Goal: Information Seeking & Learning: Learn about a topic

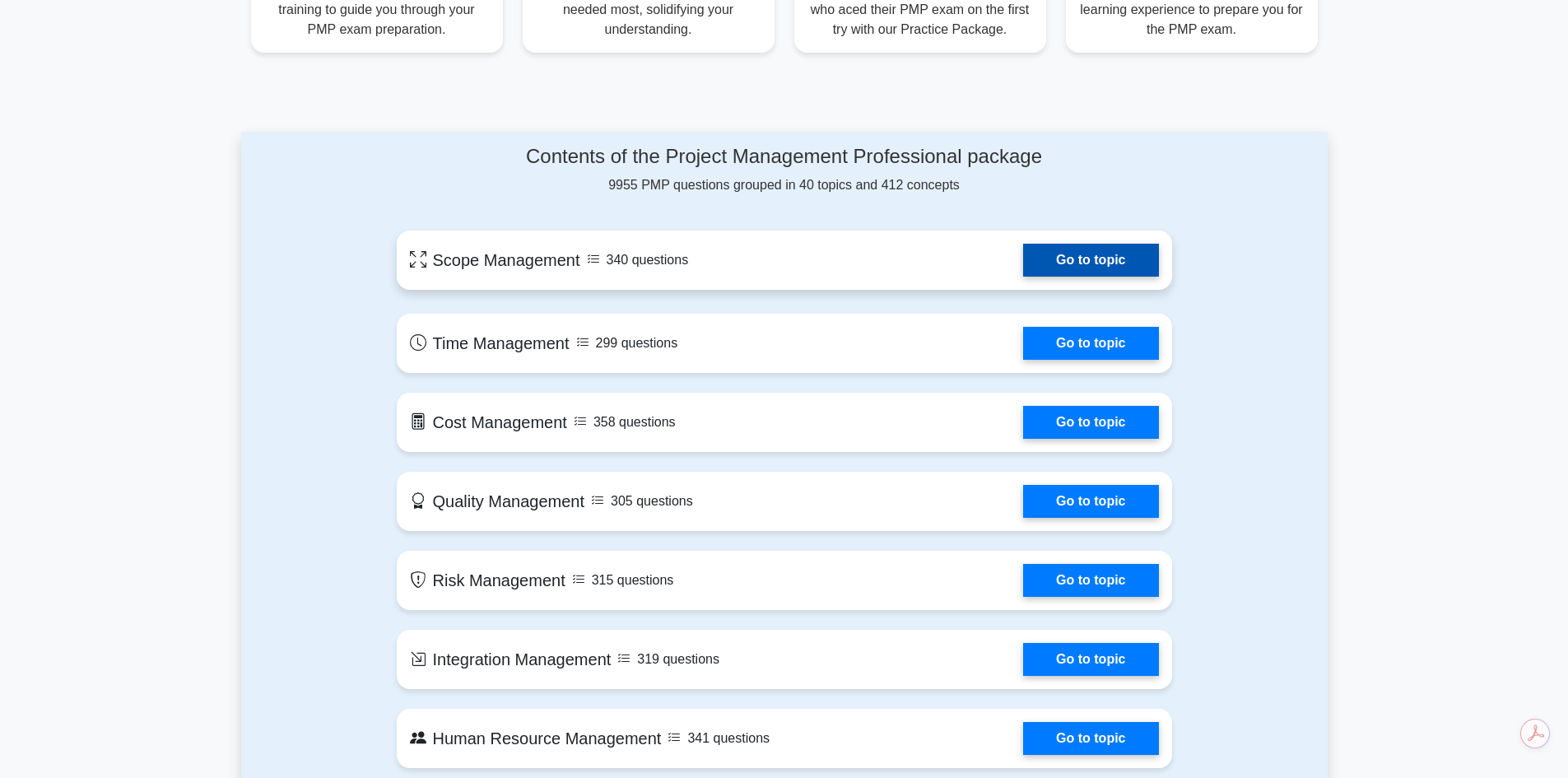
click at [1155, 261] on link "Go to topic" at bounding box center [1090, 260] width 135 height 33
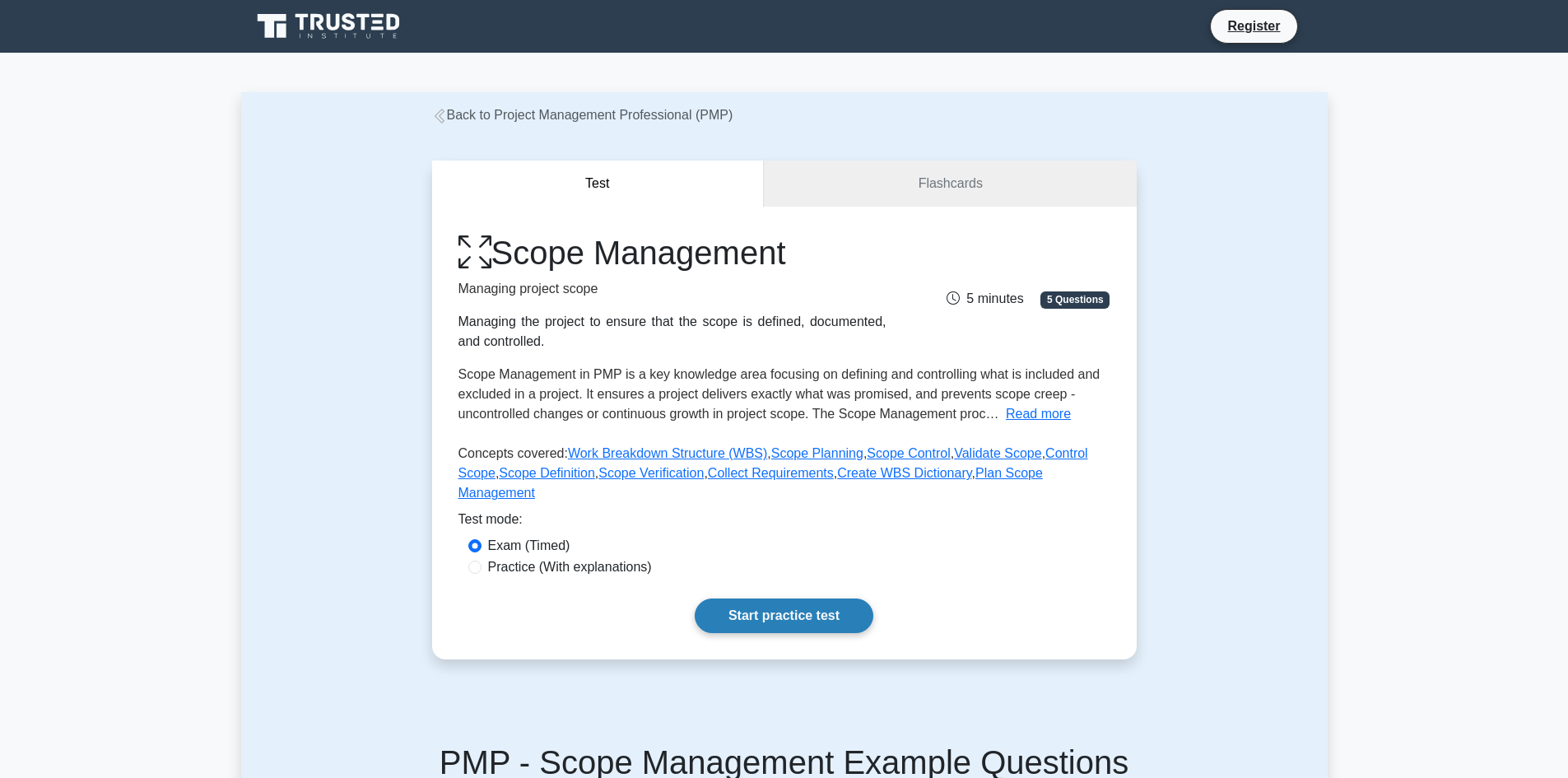
click at [829, 599] on link "Start practice test" at bounding box center [784, 616] width 178 height 35
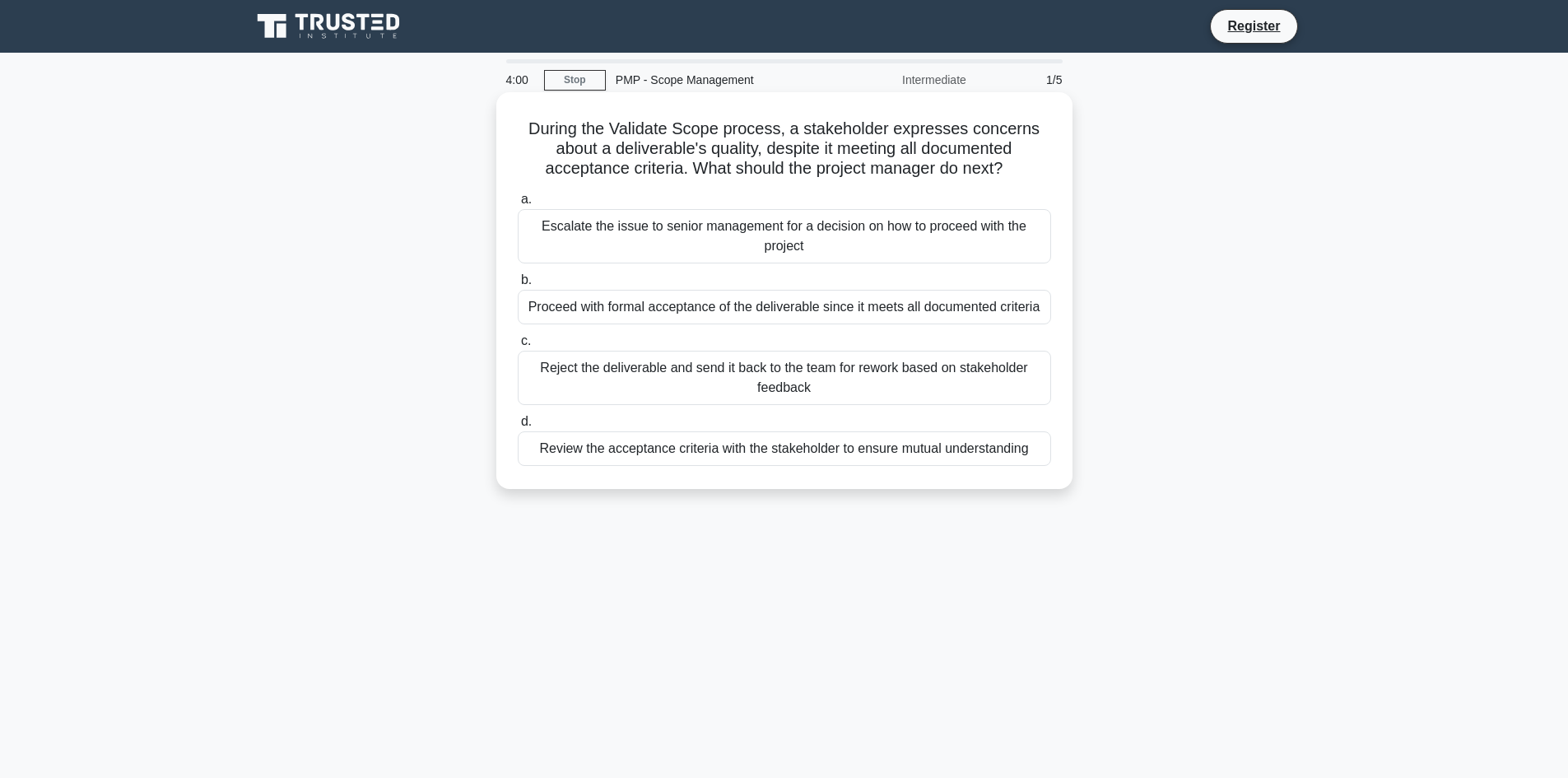
click at [785, 444] on div "Review the acceptance criteria with the stakeholder to ensure mutual understand…" at bounding box center [784, 449] width 534 height 35
click at [518, 428] on input "d. Review the acceptance criteria with the stakeholder to ensure mutual underst…" at bounding box center [518, 422] width 0 height 10
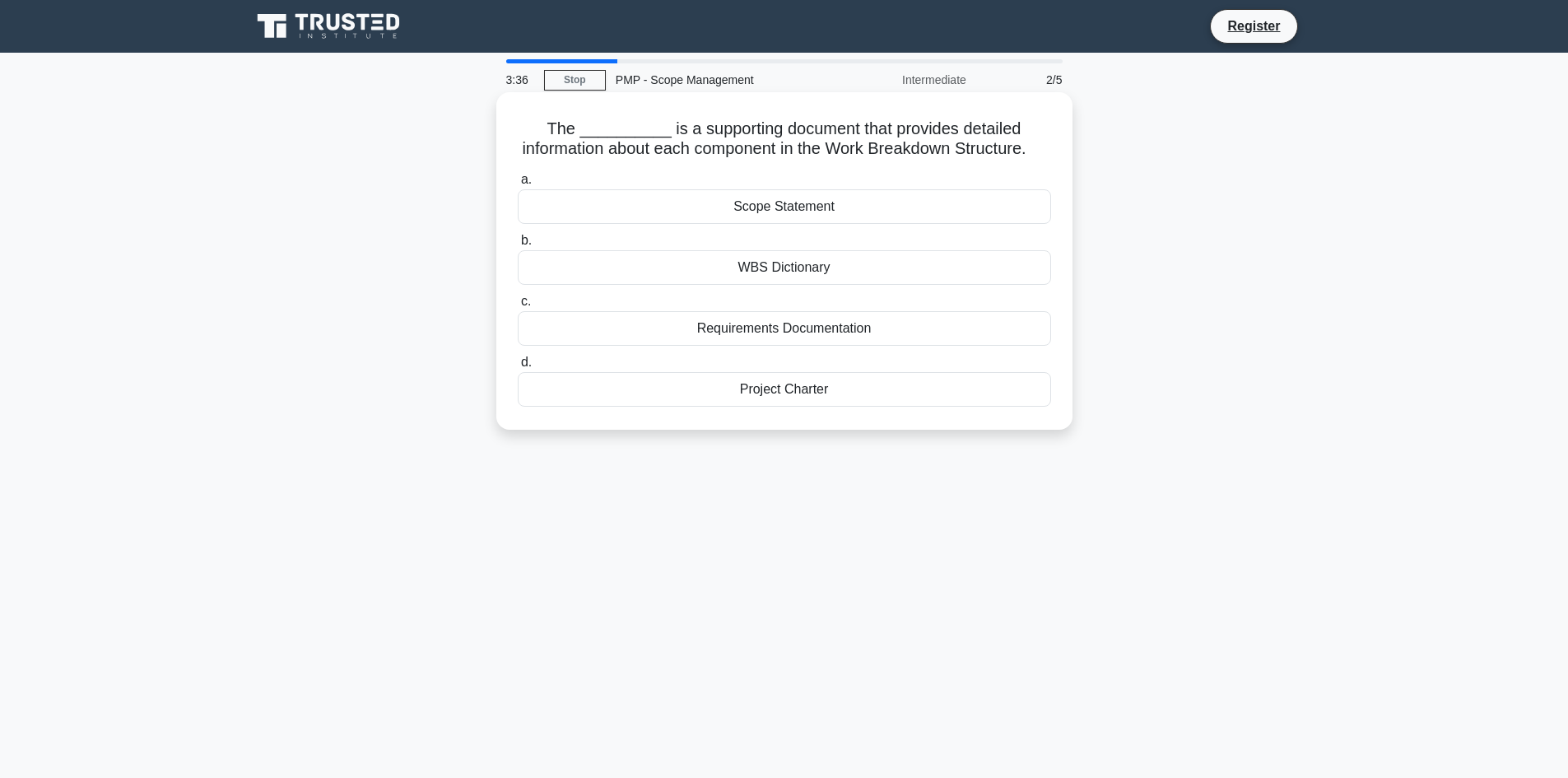
click at [834, 283] on div "WBS Dictionary" at bounding box center [784, 267] width 534 height 35
click at [518, 246] on input "b. WBS Dictionary" at bounding box center [518, 241] width 0 height 10
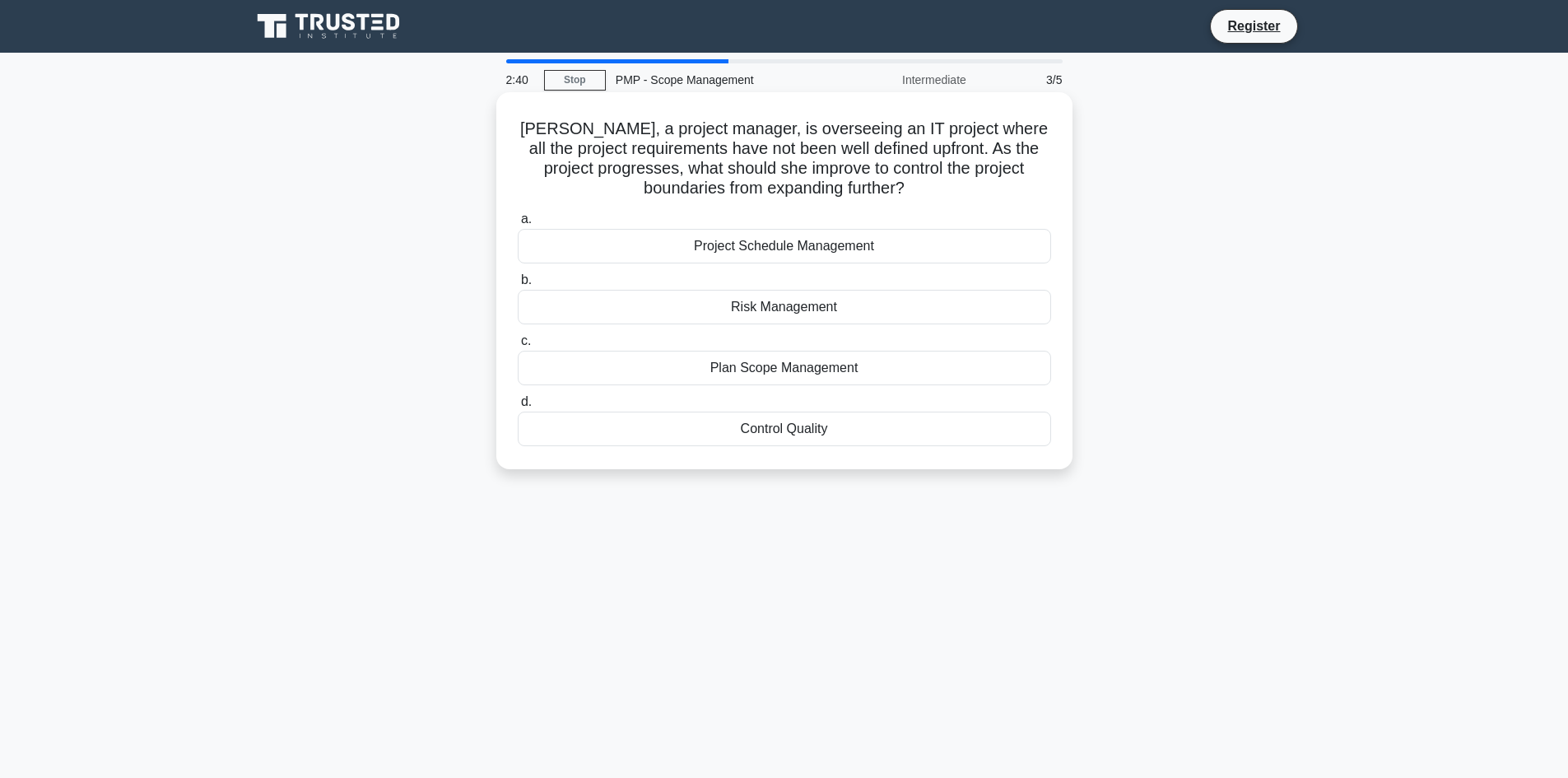
click at [769, 376] on div "Plan Scope Management" at bounding box center [784, 368] width 534 height 35
click at [518, 347] on input "c. Plan Scope Management" at bounding box center [518, 342] width 0 height 10
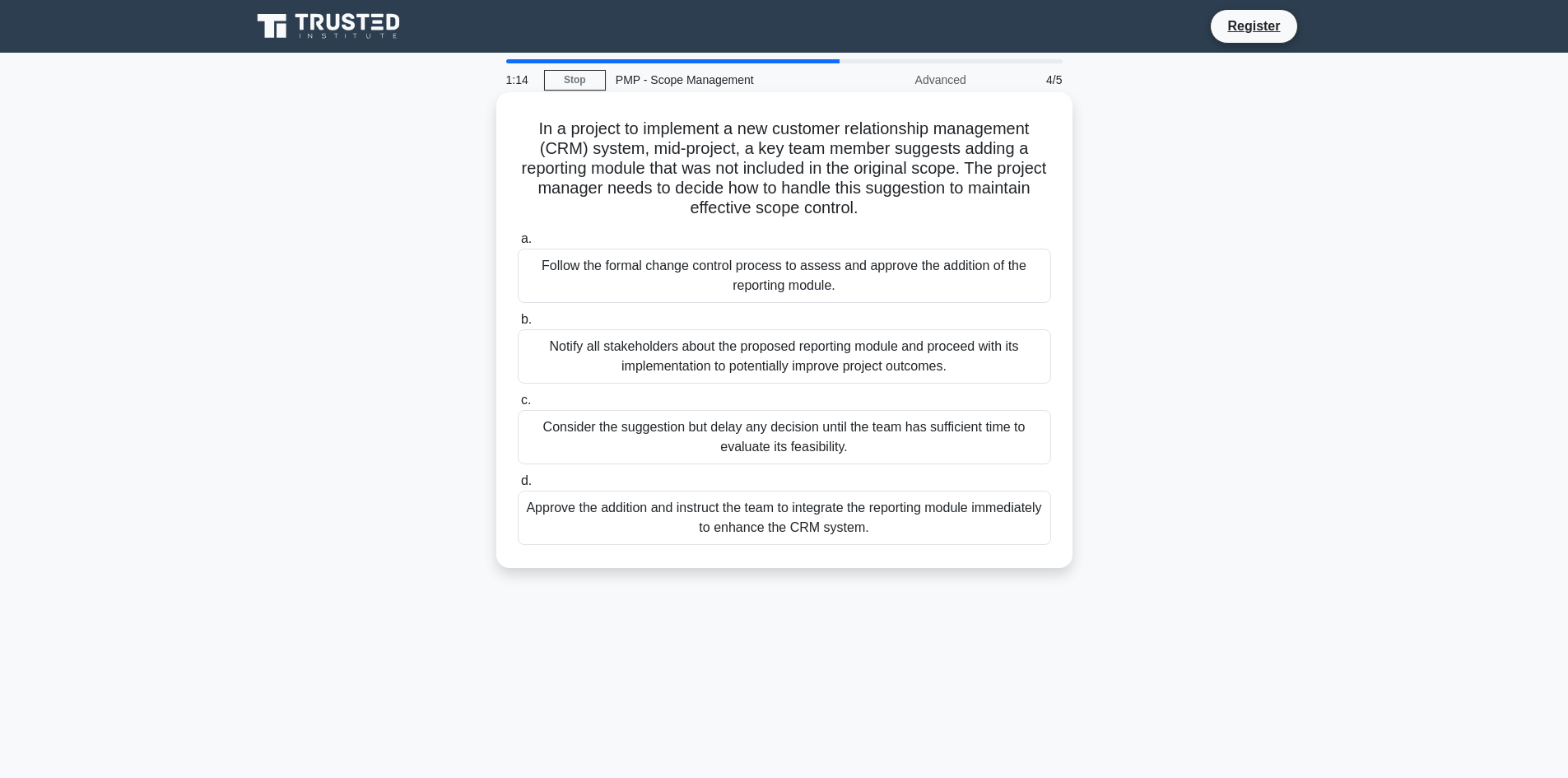
click at [738, 273] on div "Follow the formal change control process to assess and approve the addition of …" at bounding box center [784, 275] width 534 height 54
click at [518, 245] on input "a. Follow the formal change control process to assess and approve the addition …" at bounding box center [518, 239] width 0 height 10
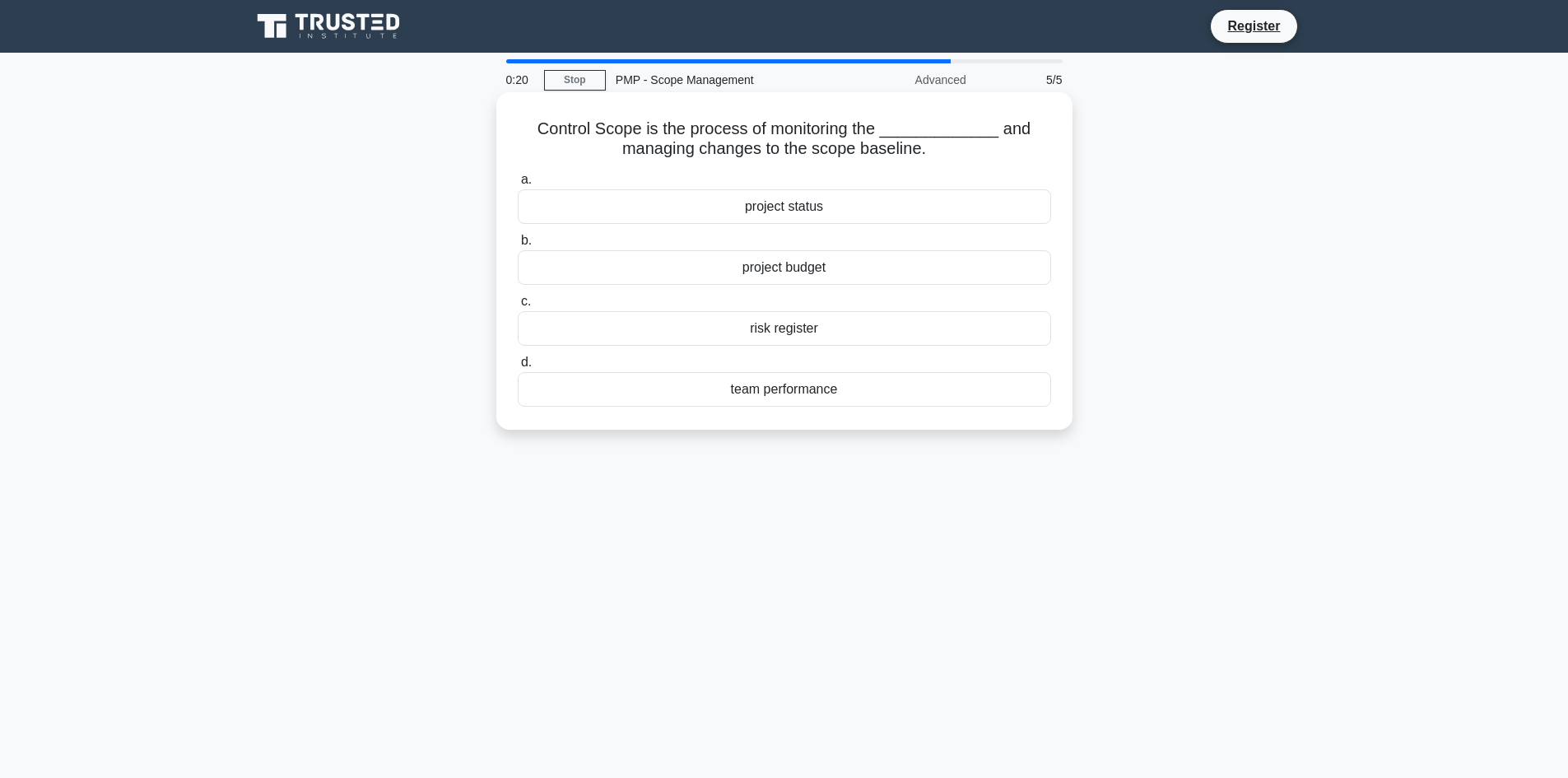
click at [825, 263] on div "project budget" at bounding box center [784, 267] width 534 height 35
click at [518, 246] on input "b. project budget" at bounding box center [518, 241] width 0 height 10
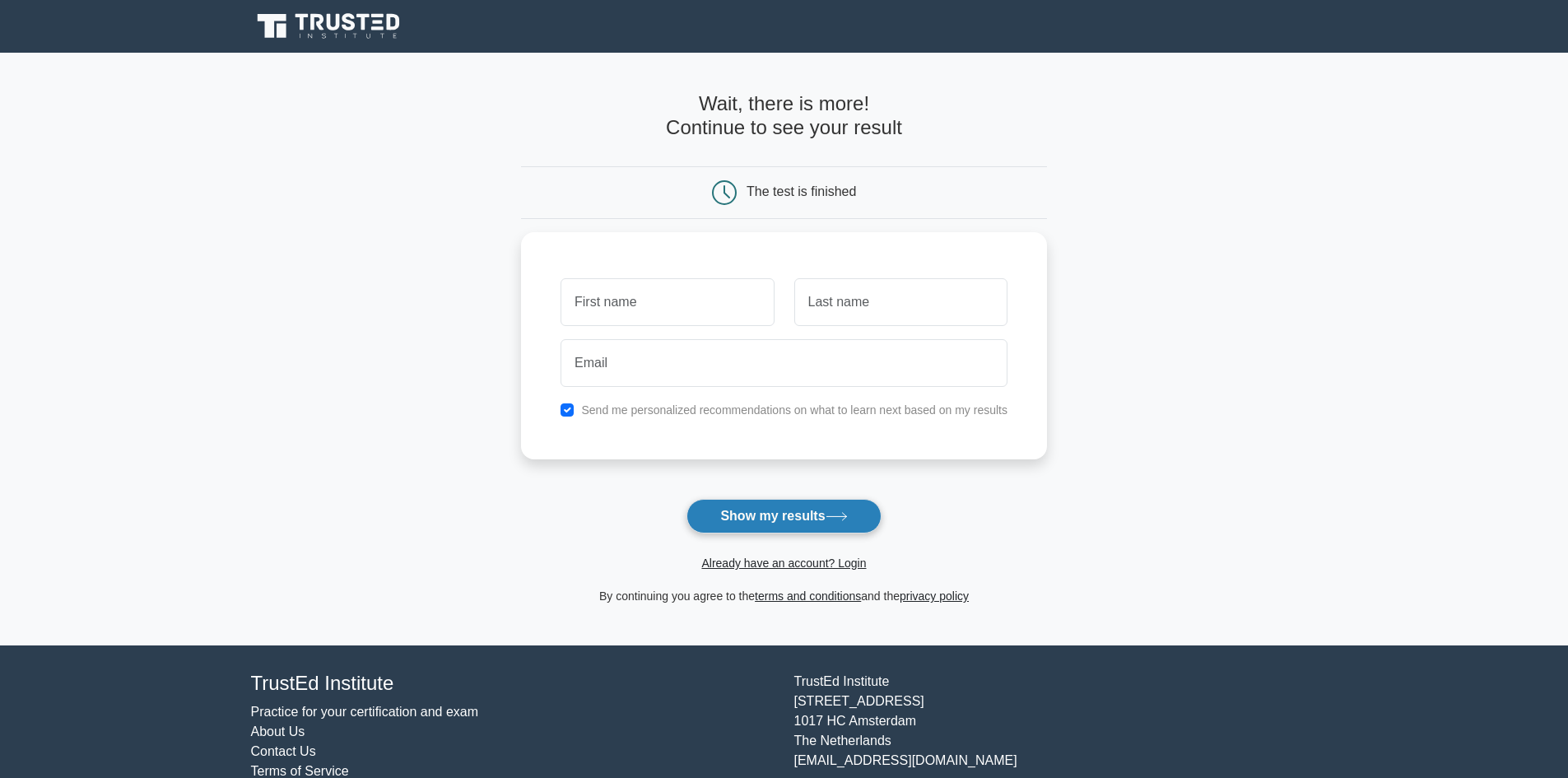
click at [781, 516] on button "Show my results" at bounding box center [783, 517] width 194 height 35
click at [788, 512] on button "Show my results" at bounding box center [783, 517] width 194 height 35
click at [789, 512] on button "Show my results" at bounding box center [783, 517] width 194 height 35
click at [790, 508] on button "Show my results" at bounding box center [783, 517] width 194 height 35
click at [789, 508] on button "Show my results" at bounding box center [783, 517] width 194 height 35
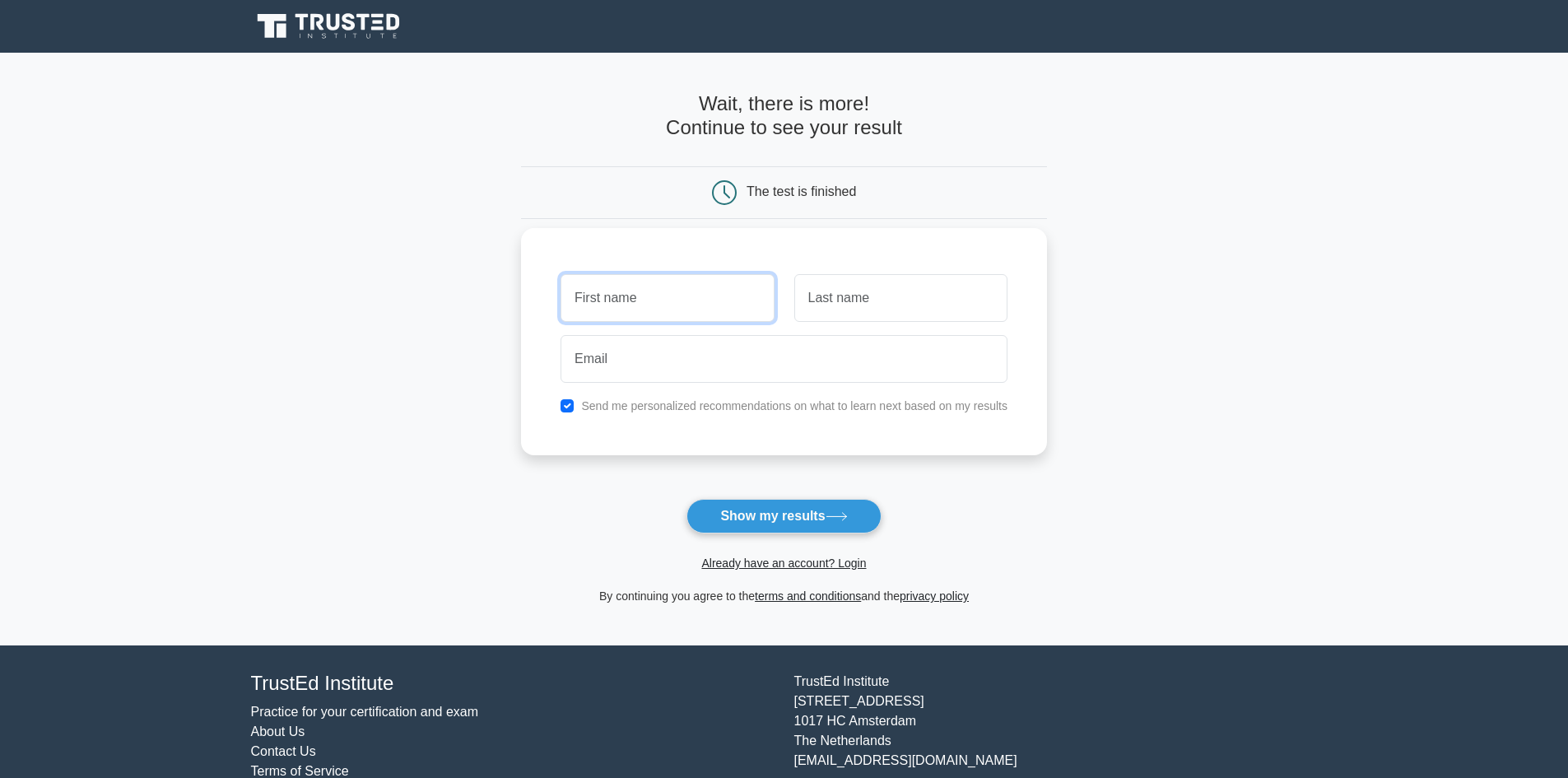
click at [699, 311] on input "text" at bounding box center [666, 298] width 213 height 47
type input "kk"
drag, startPoint x: 837, startPoint y: 298, endPoint x: 846, endPoint y: 300, distance: 9.2
click at [846, 300] on input "text" at bounding box center [900, 298] width 213 height 47
type input "kk"
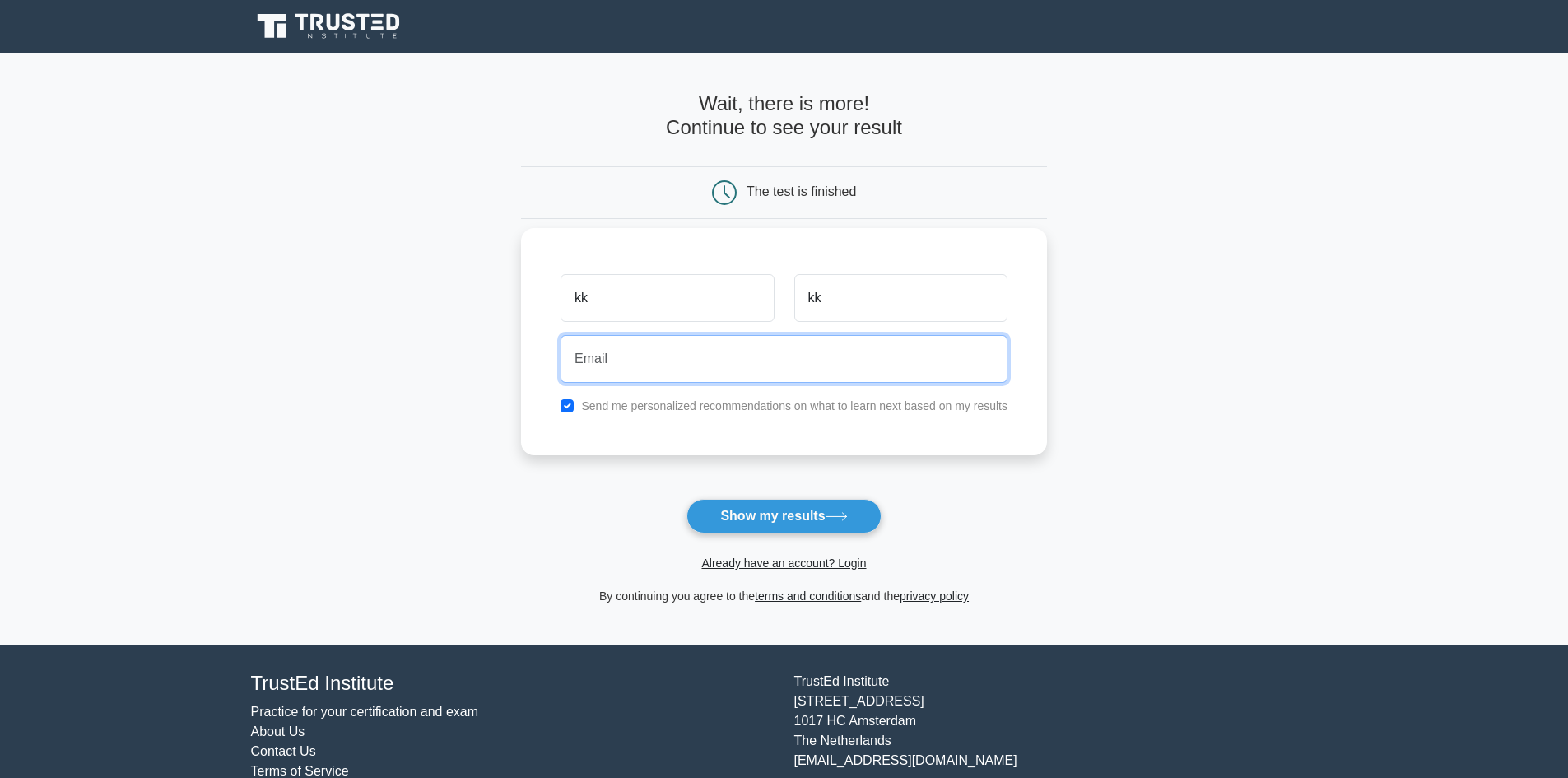
click at [779, 353] on input "email" at bounding box center [784, 359] width 447 height 47
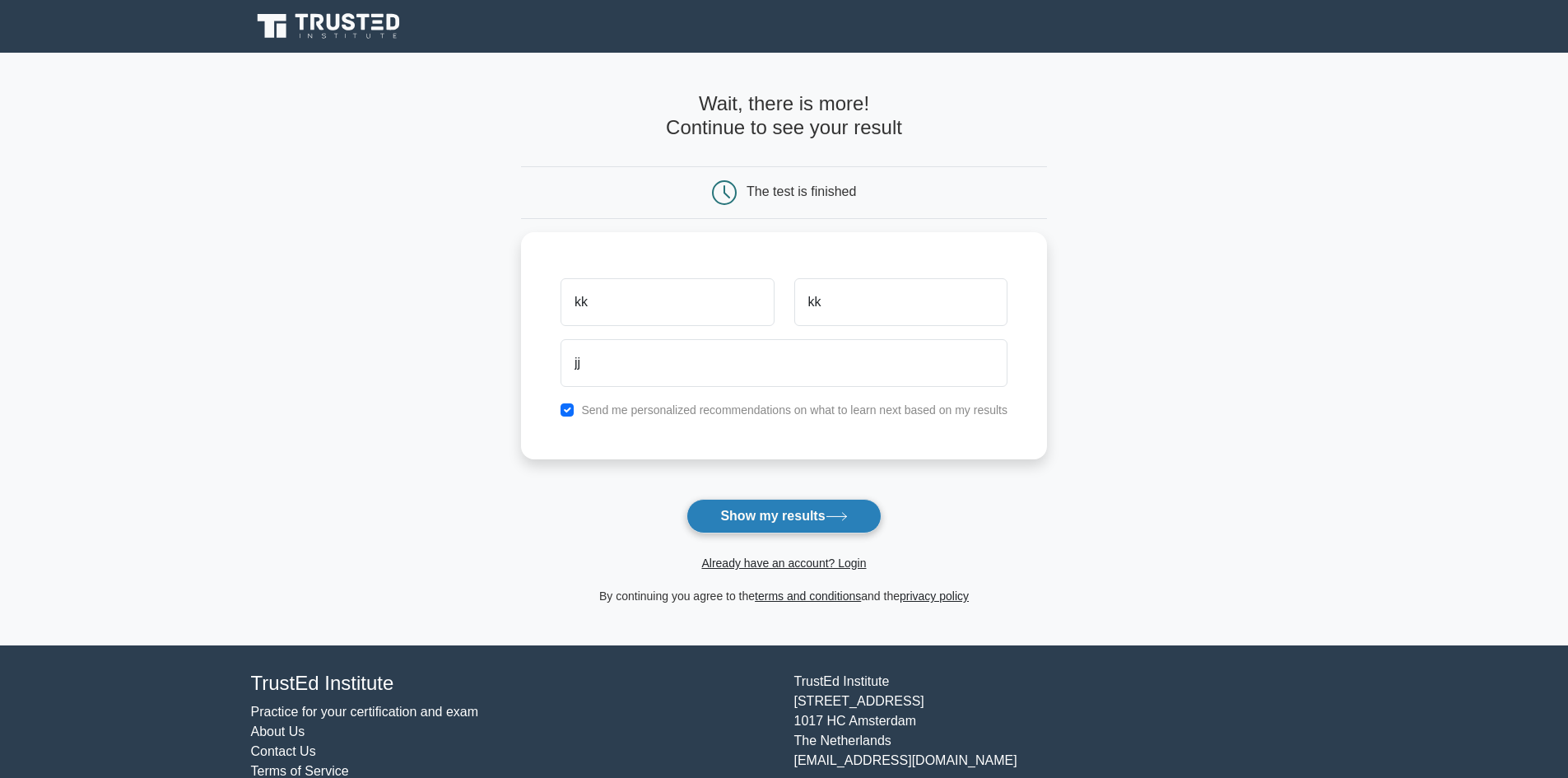
click at [781, 522] on button "Show my results" at bounding box center [783, 517] width 194 height 35
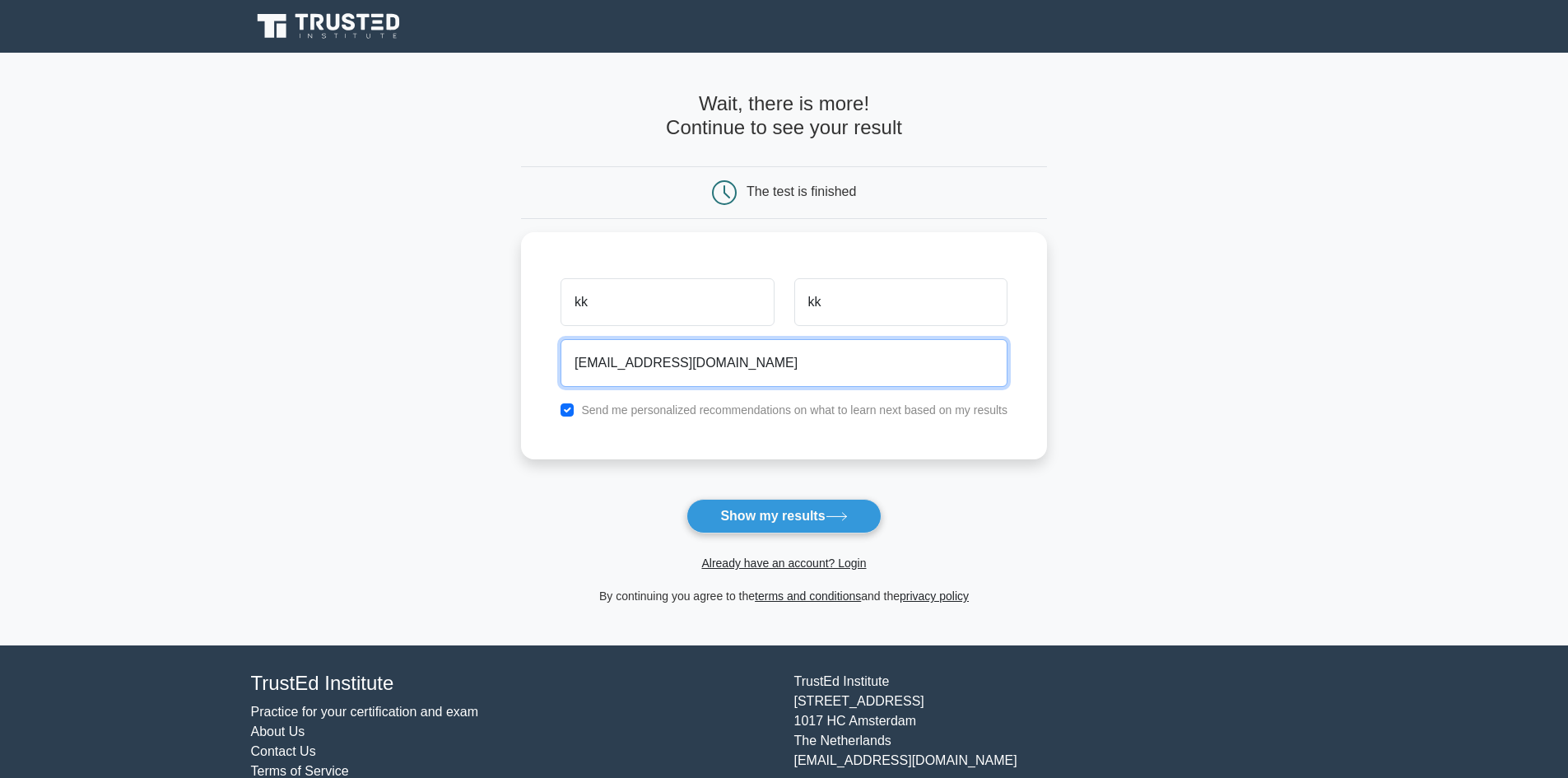
type input "jj@hotmail.com"
click at [686, 499] on button "Show my results" at bounding box center [783, 517] width 194 height 35
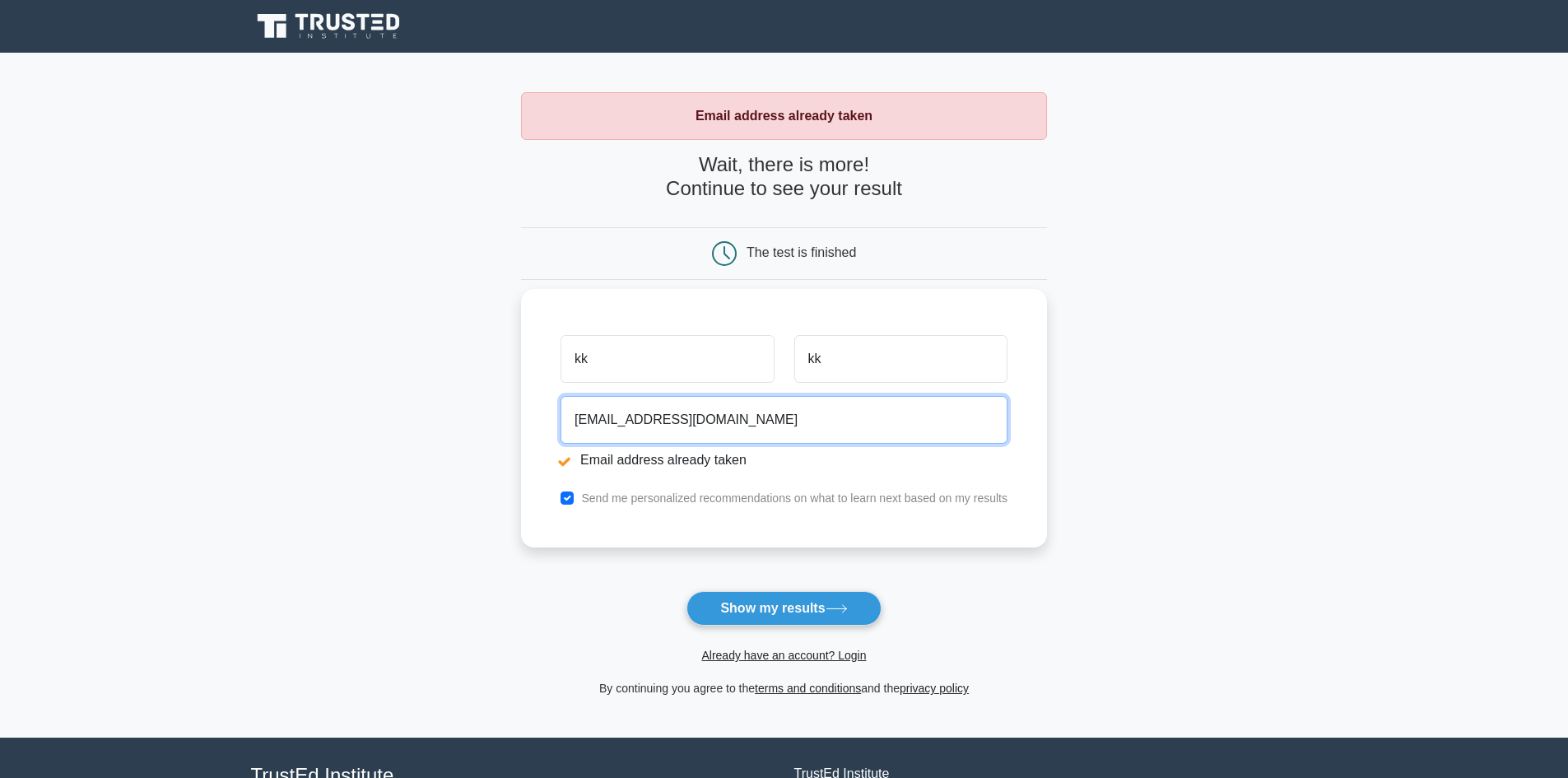
click at [582, 423] on input "jj@hotmail.com" at bounding box center [784, 419] width 447 height 47
type input "areej1990@hotmail.com"
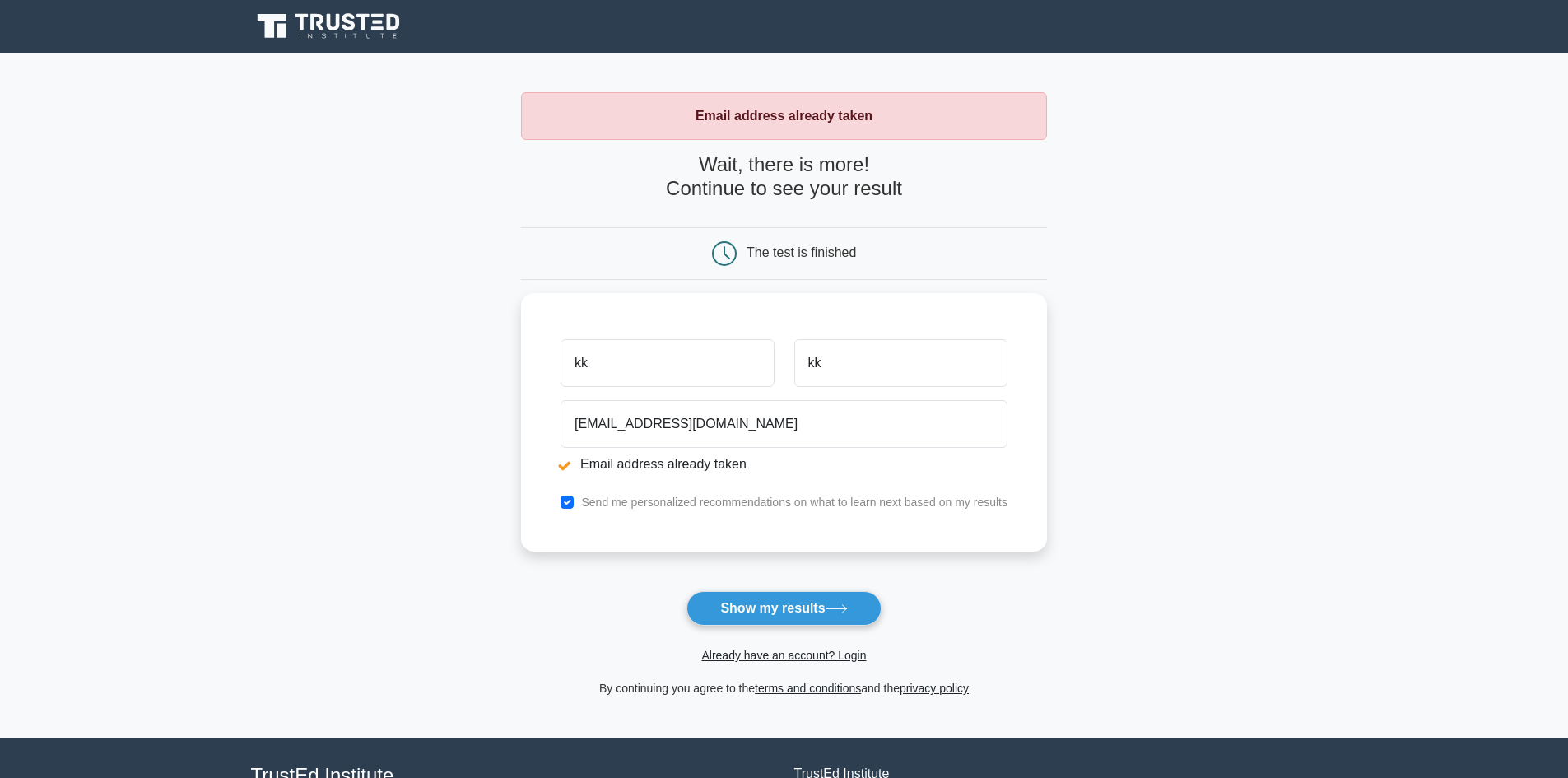
click at [799, 615] on button "Show my results" at bounding box center [783, 609] width 194 height 35
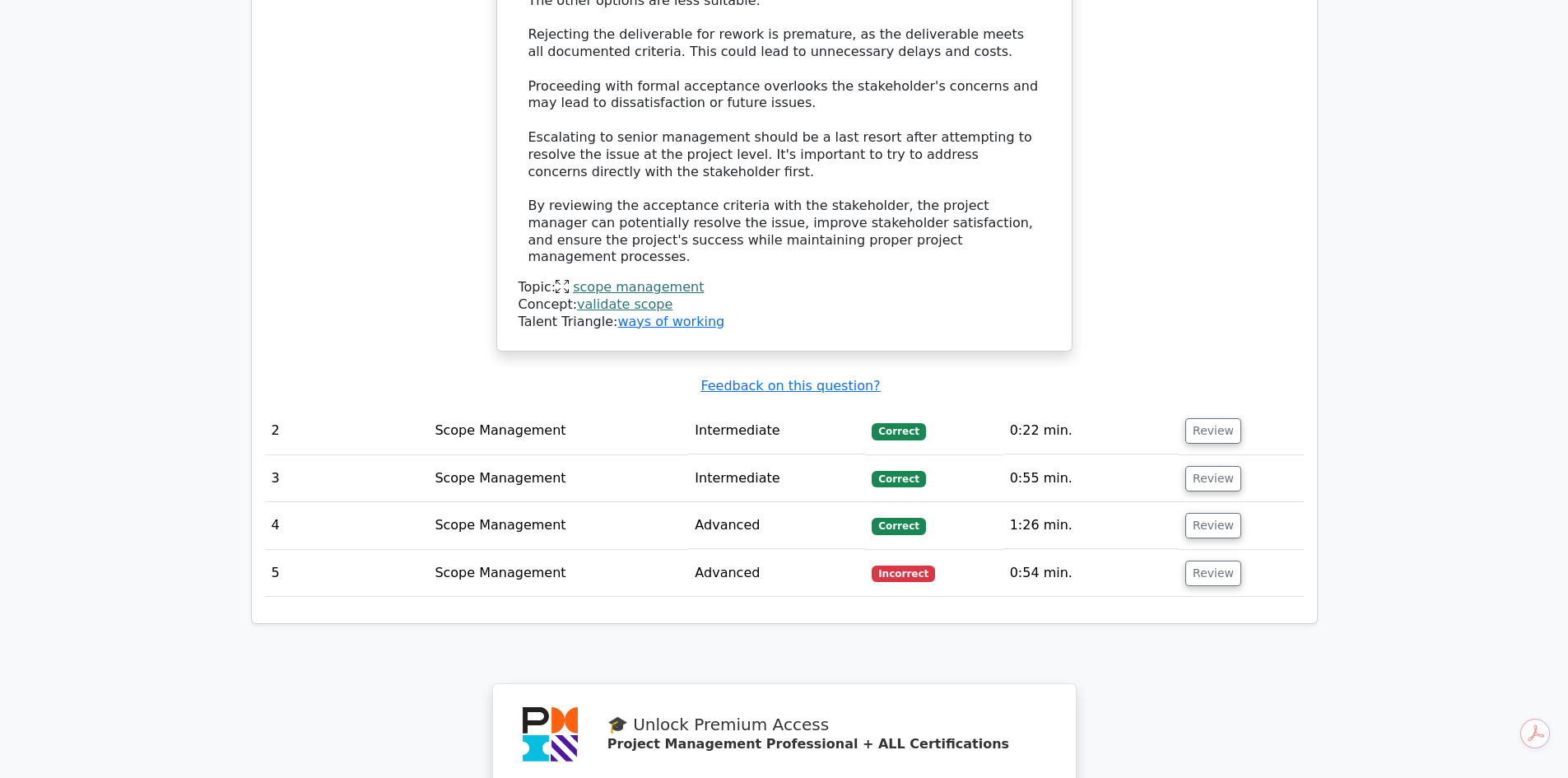
scroll to position [2059, 0]
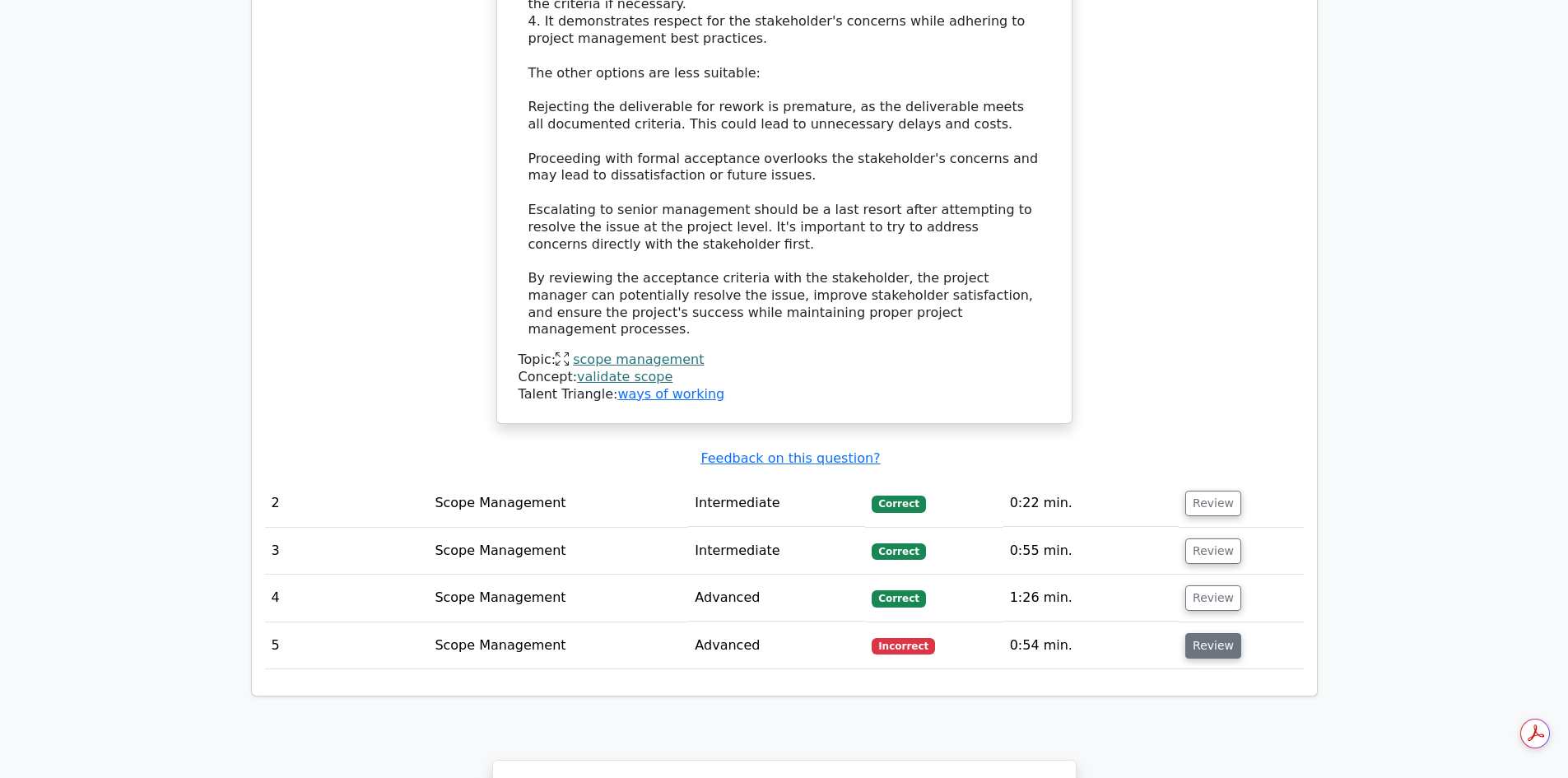
click at [1209, 633] on button "Review" at bounding box center [1213, 646] width 56 height 26
